Goal: Browse casually

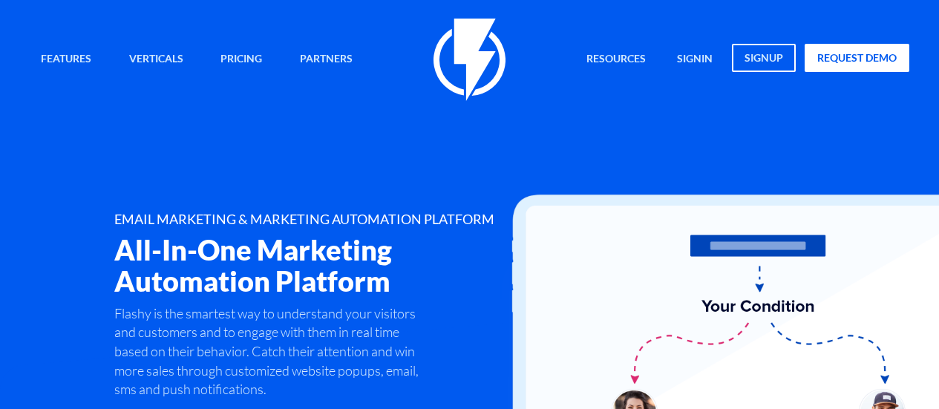
drag, startPoint x: 616, startPoint y: 0, endPoint x: 414, endPoint y: 157, distance: 256.1
click at [414, 157] on div "Features Marketing Automation Convert, Enagage And Retain Your Customers Email …" at bounding box center [470, 239] width 902 height 440
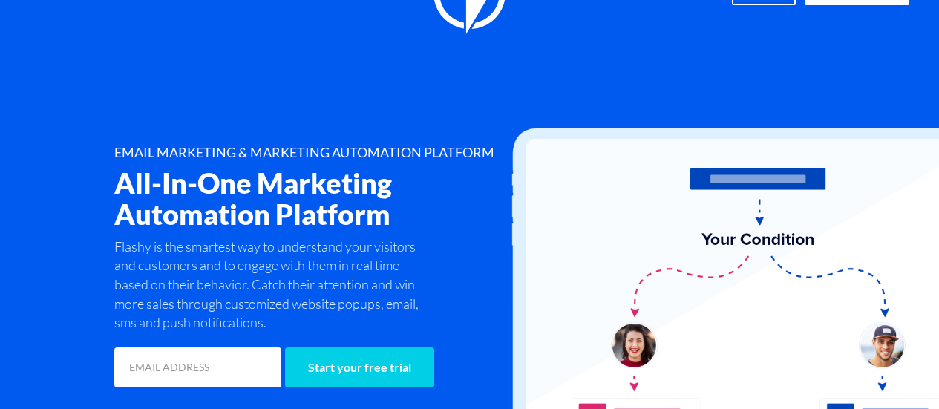
scroll to position [74, 0]
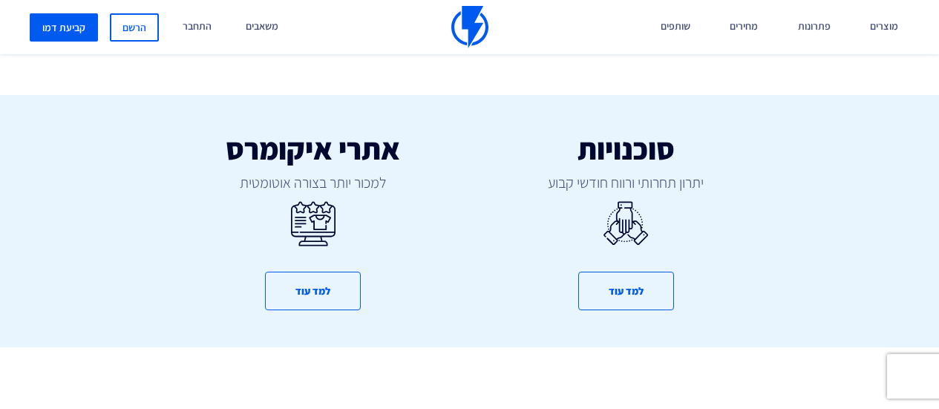
scroll to position [817, 0]
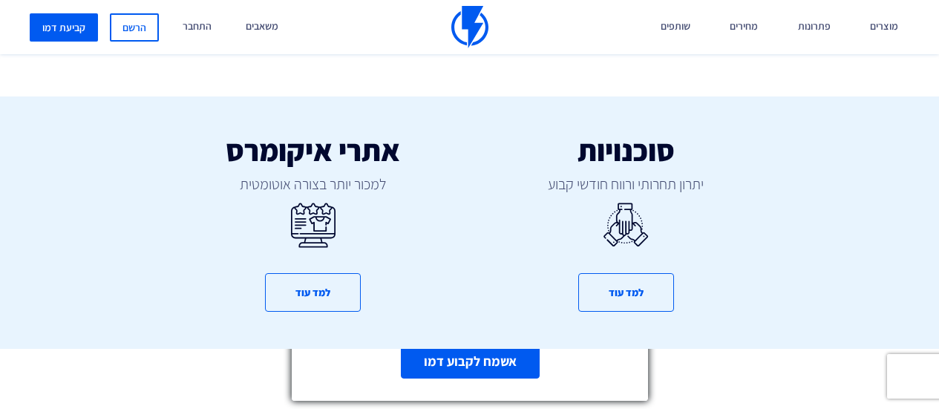
click at [633, 225] on icon at bounding box center [634, 223] width 13 height 13
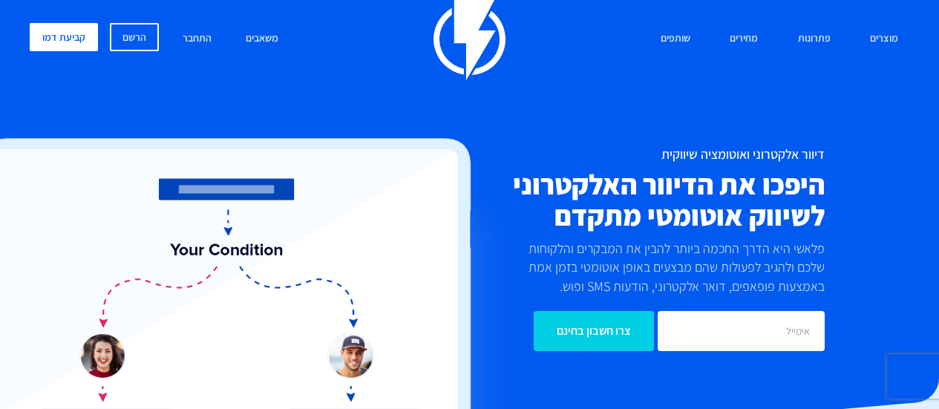
scroll to position [0, 0]
